Goal: Task Accomplishment & Management: Use online tool/utility

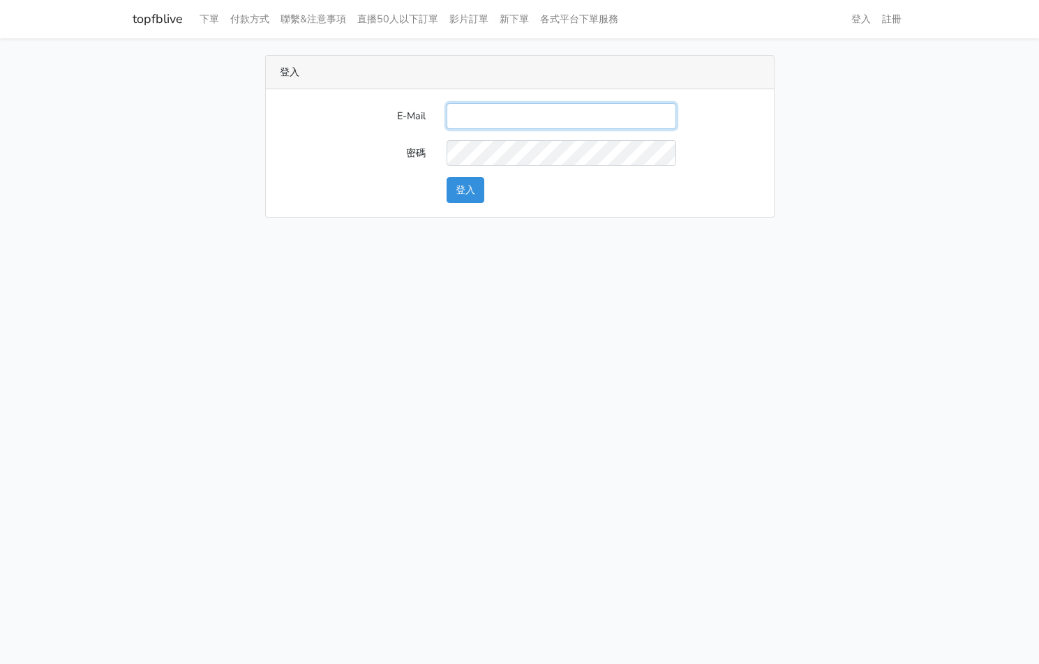
click at [522, 121] on input "E-Mail" at bounding box center [562, 116] width 230 height 26
type input "kinho.leong@saikim.com.my"
click at [468, 187] on button "登入" at bounding box center [466, 190] width 38 height 26
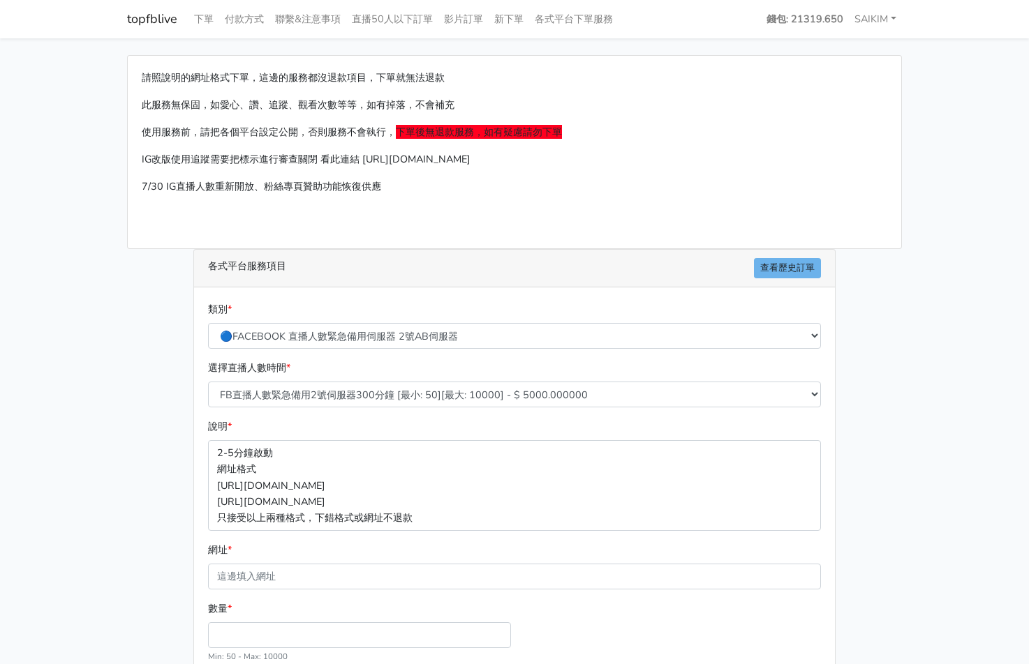
click at [37, 158] on main "請照說明的網址格式下單，這邊的服務都沒退款項目，下單就無法退款 此服務無保固，如愛心、讚、追蹤、觀看次數等等，如有掉落，不會補充 使用服務前，請把各個平台設定…" at bounding box center [514, 414] width 1029 height 752
click at [784, 255] on div "各式平台服務項目 查看歷史訂單" at bounding box center [514, 269] width 641 height 38
click at [782, 256] on div "各式平台服務項目 查看歷史訂單" at bounding box center [514, 269] width 641 height 38
click at [782, 257] on div "各式平台服務項目 查看歷史訂單" at bounding box center [514, 269] width 641 height 38
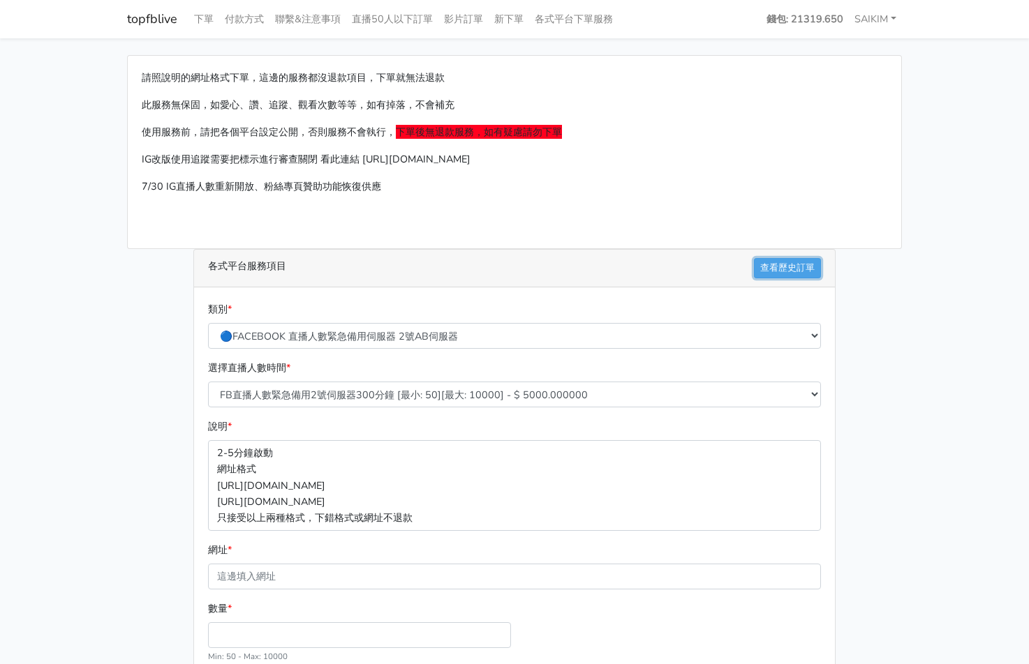
click at [782, 259] on link "查看歷史訂單" at bounding box center [787, 268] width 67 height 20
